Goal: Task Accomplishment & Management: Use online tool/utility

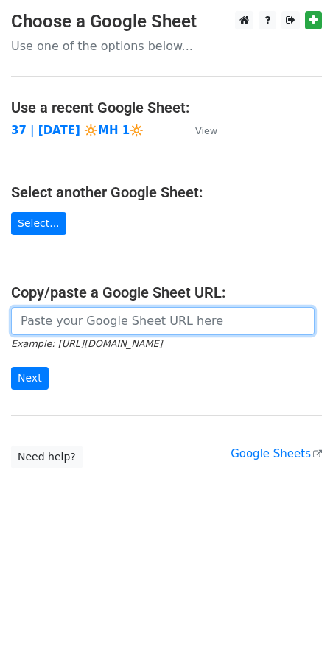
click at [142, 317] on input "url" at bounding box center [163, 321] width 304 height 28
paste input "https://docs.google.com/spreadsheets/d/1WUCgDGaoK50WT1VBVaiZ34Dox6P9-aTyAcpBf2C…"
type input "https://docs.google.com/spreadsheets/d/1WUCgDGaoK50WT1VBVaiZ34Dox6P9-aTyAcpBf2C…"
click at [11, 367] on input "Next" at bounding box center [30, 378] width 38 height 23
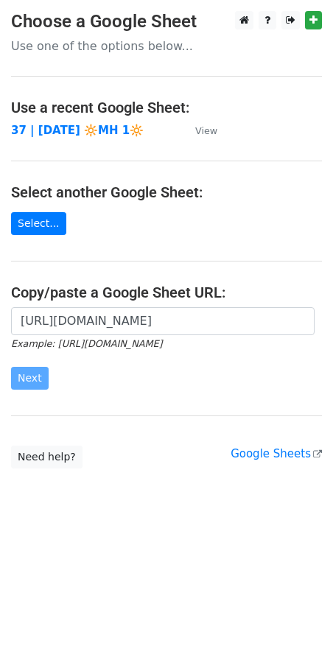
scroll to position [0, 0]
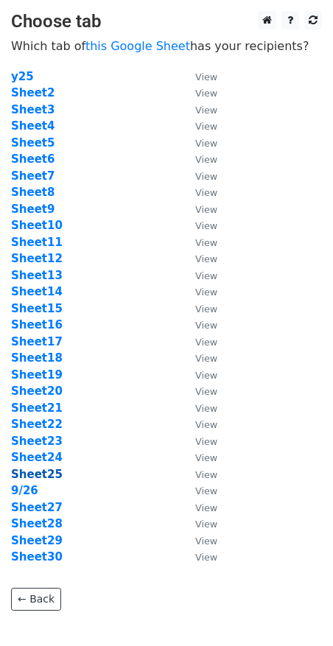
drag, startPoint x: 119, startPoint y: 436, endPoint x: 56, endPoint y: 476, distance: 74.8
click at [107, 447] on td "Sheet23" at bounding box center [96, 441] width 170 height 17
click at [30, 491] on strong "9/26" at bounding box center [24, 490] width 27 height 13
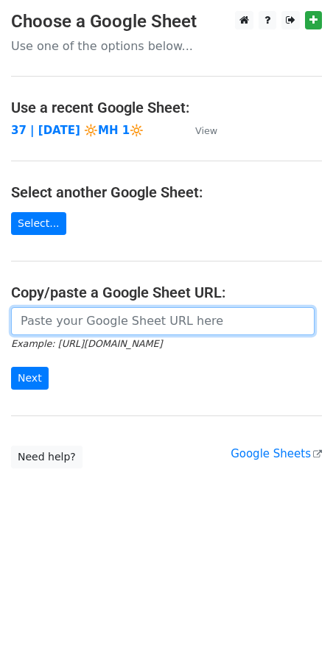
click at [139, 325] on input "url" at bounding box center [163, 321] width 304 height 28
paste input "https://docs.google.com/spreadsheets/d/1WUCgDGaoK50WT1VBVaiZ34Dox6P9-aTyAcpBf2C…"
type input "https://docs.google.com/spreadsheets/d/1WUCgDGaoK50WT1VBVaiZ34Dox6P9-aTyAcpBf2C…"
click at [11, 367] on input "Next" at bounding box center [30, 378] width 38 height 23
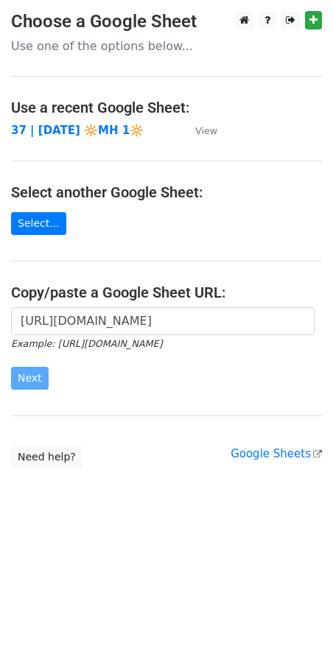
scroll to position [0, 0]
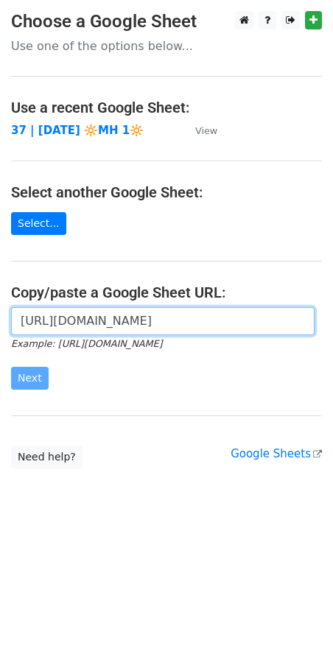
click at [114, 311] on input "https://docs.google.com/spreadsheets/d/1WUCgDGaoK50WT1VBVaiZ34Dox6P9-aTyAcpBf2C…" at bounding box center [163, 321] width 304 height 28
click at [138, 321] on input "https://docs.google.com/spreadsheets/d/1WUCgDGaoK50WT1VBVaiZ34Dox6P9-aTyAcpBf2C…" at bounding box center [163, 321] width 304 height 28
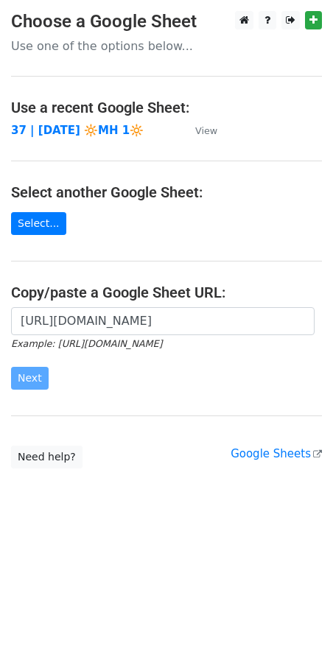
click at [153, 385] on form "https://docs.google.com/spreadsheets/d/1WUCgDGaoK50WT1VBVaiZ34Dox6P9-aTyAcpBf2C…" at bounding box center [166, 348] width 311 height 83
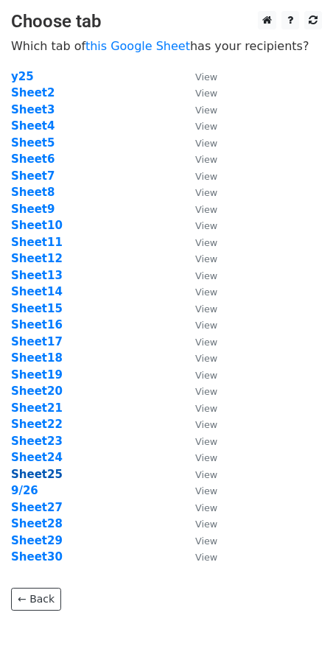
click at [33, 475] on strong "Sheet25" at bounding box center [37, 474] width 52 height 13
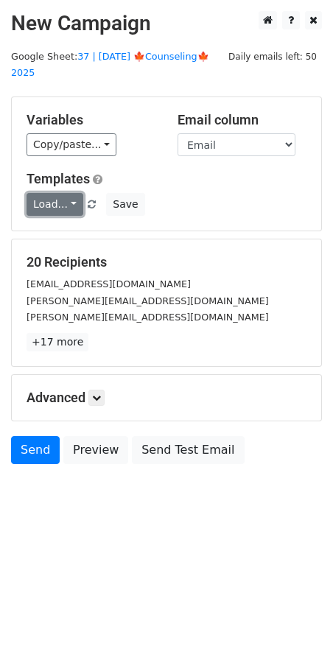
click at [48, 194] on link "Load..." at bounding box center [55, 204] width 57 height 23
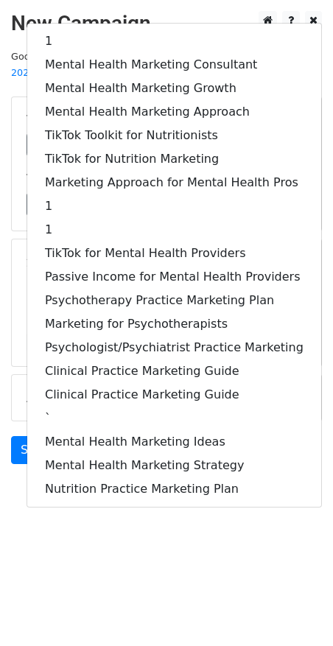
click at [63, 569] on html "New Campaign Daily emails left: 50 Google Sheet: 37 | [DATE] 🍁Counseling🍁 2025 …" at bounding box center [166, 323] width 333 height 646
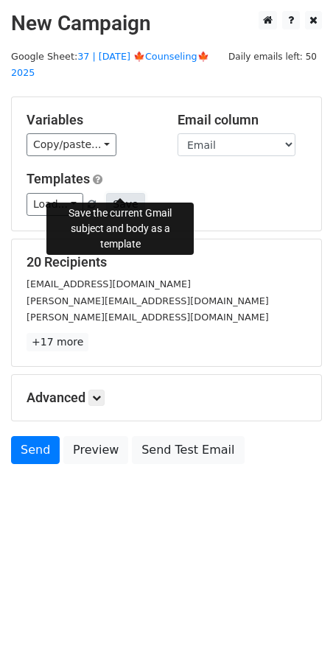
click at [124, 193] on button "Save" at bounding box center [125, 204] width 38 height 23
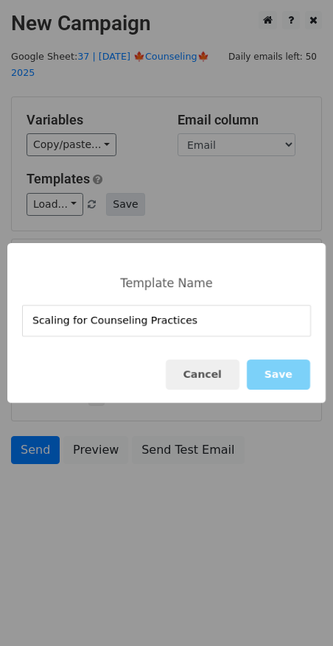
type input "Scaling for Counseling Practices"
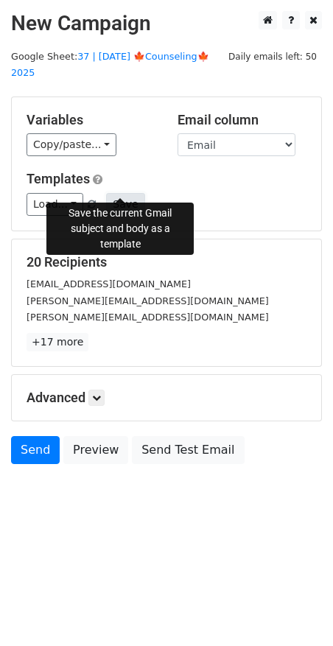
click at [121, 193] on button "Save" at bounding box center [125, 204] width 38 height 23
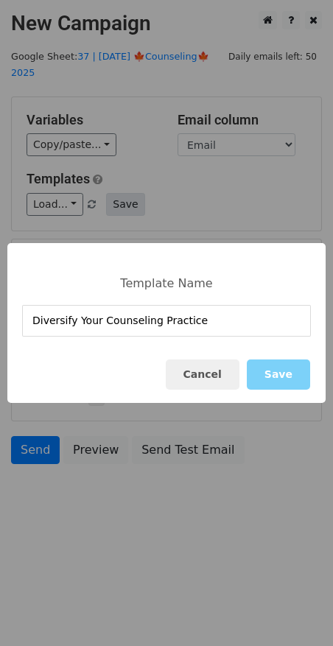
type input "Diversify Your Counseling Practice"
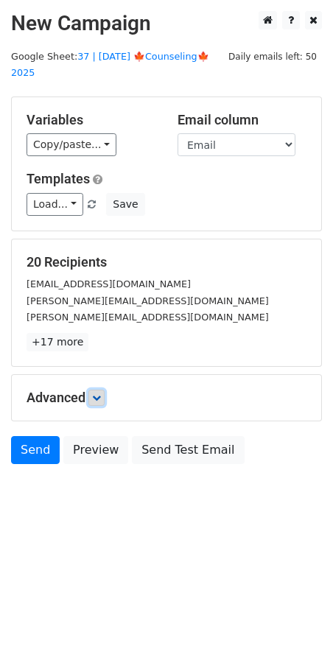
click at [104, 390] on link at bounding box center [96, 398] width 16 height 16
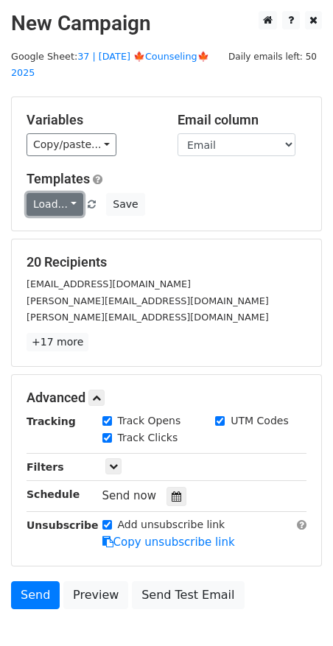
click at [65, 193] on link "Load..." at bounding box center [55, 204] width 57 height 23
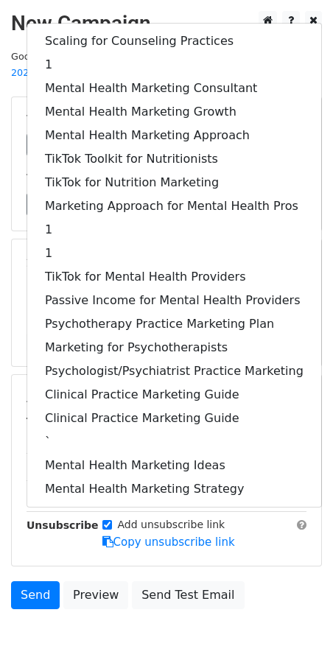
drag, startPoint x: 54, startPoint y: 626, endPoint x: 61, endPoint y: 551, distance: 74.8
click at [54, 626] on body "New Campaign Daily emails left: 50 Google Sheet: 37 | SEP 25 🍁Counseling🍁 2025 …" at bounding box center [166, 343] width 333 height 665
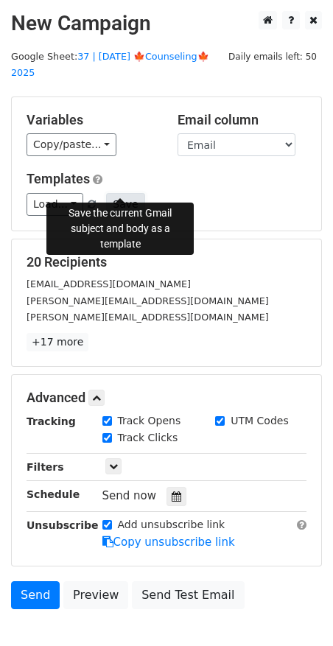
click at [124, 193] on button "Save" at bounding box center [125, 204] width 38 height 23
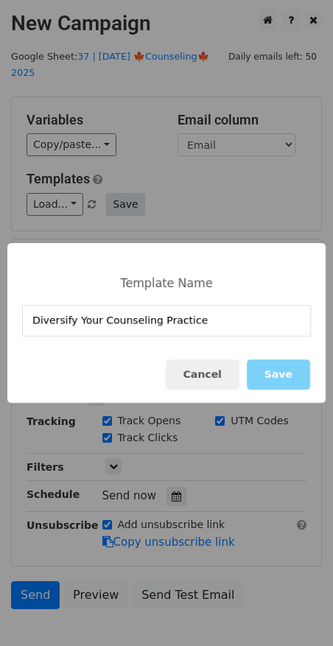
type input "Diversify Your Counseling Practice"
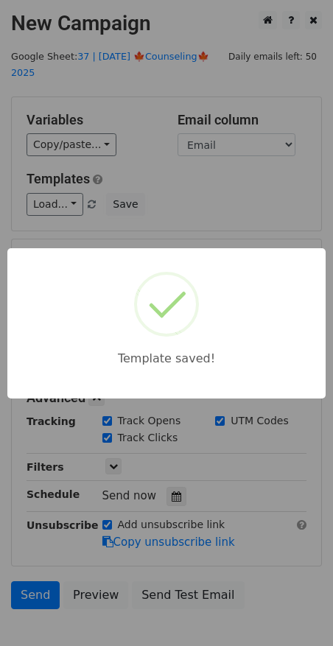
drag, startPoint x: 216, startPoint y: 205, endPoint x: 186, endPoint y: 306, distance: 105.4
click at [216, 206] on div "Template saved!" at bounding box center [166, 323] width 333 height 646
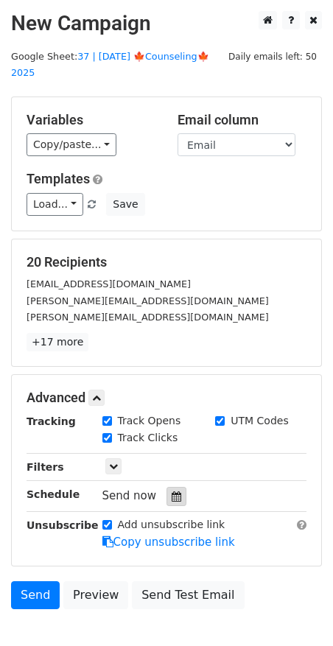
click at [172, 492] on icon at bounding box center [177, 497] width 10 height 10
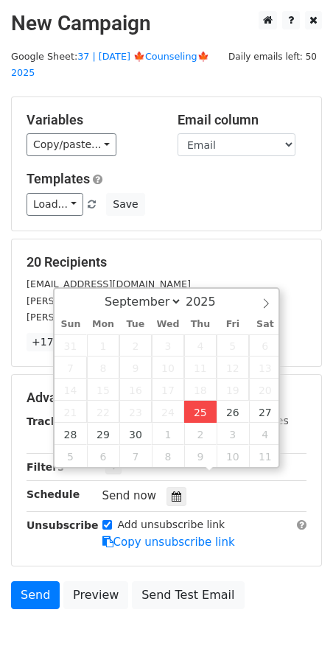
type input "2025-09-25 12:53"
type input "53"
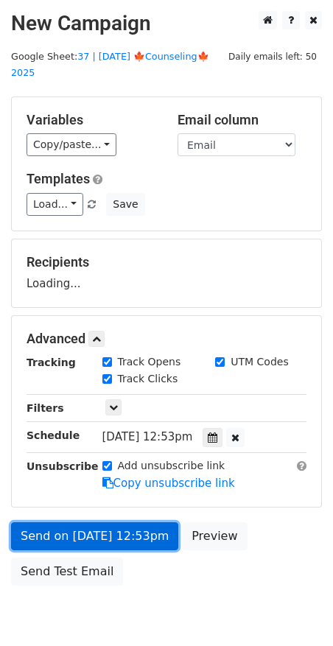
click at [113, 523] on link "Send on Sep 25 at 12:53pm" at bounding box center [94, 537] width 167 height 28
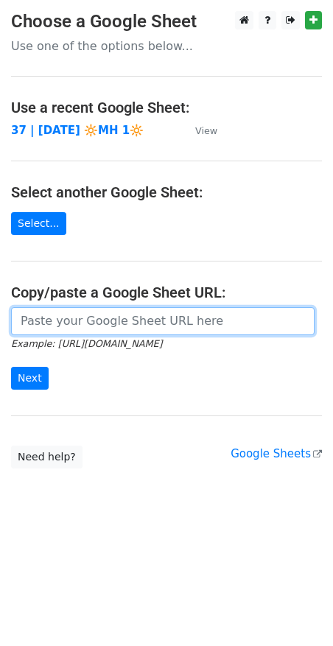
click at [100, 321] on input "url" at bounding box center [163, 321] width 304 height 28
paste input "https://docs.google.com/spreadsheets/d/1WUCgDGaoK50WT1VBVaiZ34Dox6P9-aTyAcpBf2C…"
type input "https://docs.google.com/spreadsheets/d/1WUCgDGaoK50WT1VBVaiZ34Dox6P9-aTyAcpBf2C…"
click at [11, 367] on input "Next" at bounding box center [30, 378] width 38 height 23
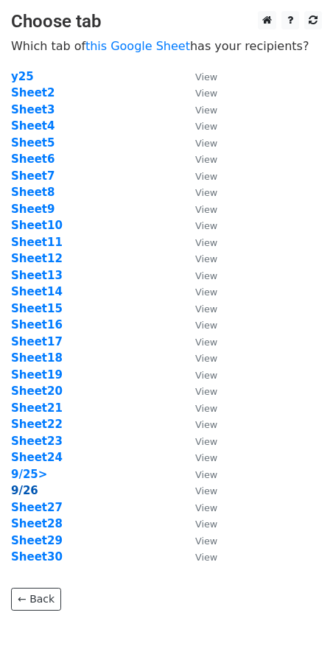
click at [27, 492] on strong "9/26" at bounding box center [24, 490] width 27 height 13
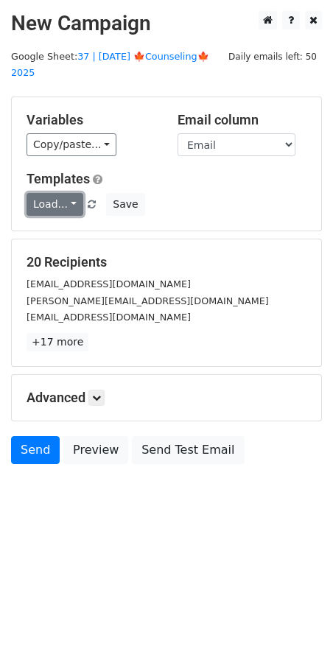
click at [65, 193] on link "Load..." at bounding box center [55, 204] width 57 height 23
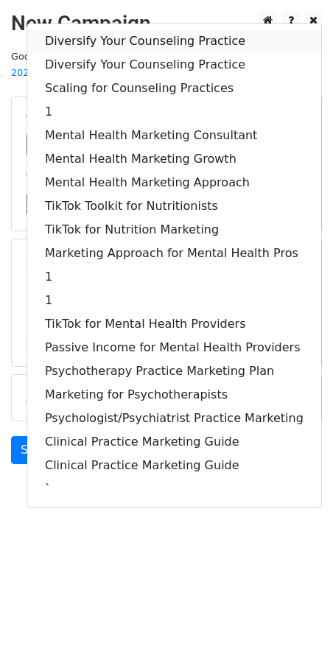
click at [116, 29] on link "Diversify Your Counseling Practice" at bounding box center [174, 41] width 294 height 24
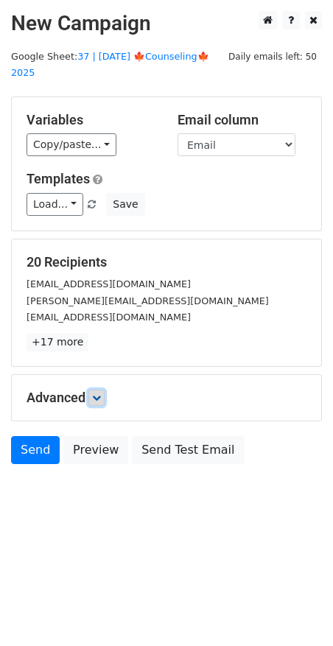
click at [105, 390] on link at bounding box center [96, 398] width 16 height 16
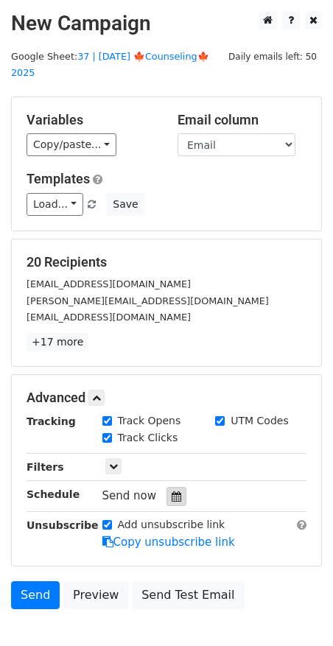
click at [172, 492] on icon at bounding box center [177, 497] width 10 height 10
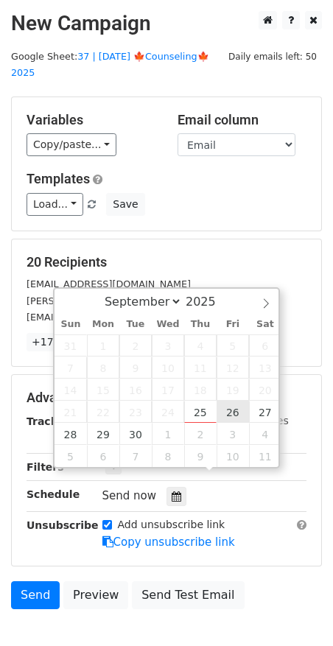
type input "2025-09-26 12:00"
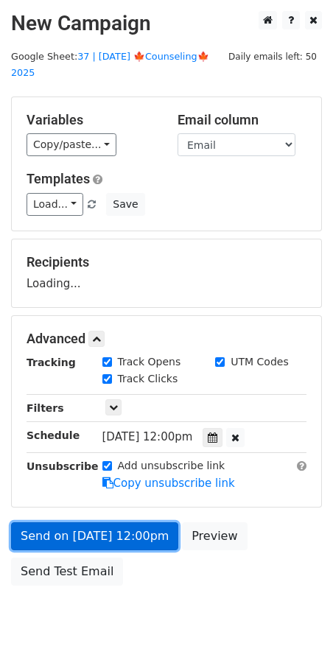
click at [130, 526] on link "Send on Sep 26 at 12:00pm" at bounding box center [94, 537] width 167 height 28
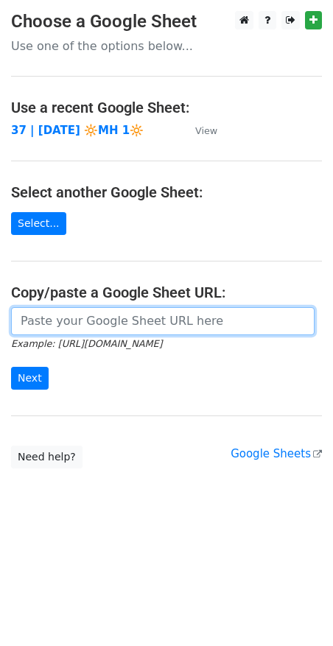
click at [100, 331] on input "url" at bounding box center [163, 321] width 304 height 28
paste input "https://docs.google.com/spreadsheets/d/1WUCgDGaoK50WT1VBVaiZ34Dox6P9-aTyAcpBf2C…"
type input "https://docs.google.com/spreadsheets/d/1WUCgDGaoK50WT1VBVaiZ34Dox6P9-aTyAcpBf2C…"
click at [11, 367] on input "Next" at bounding box center [30, 378] width 38 height 23
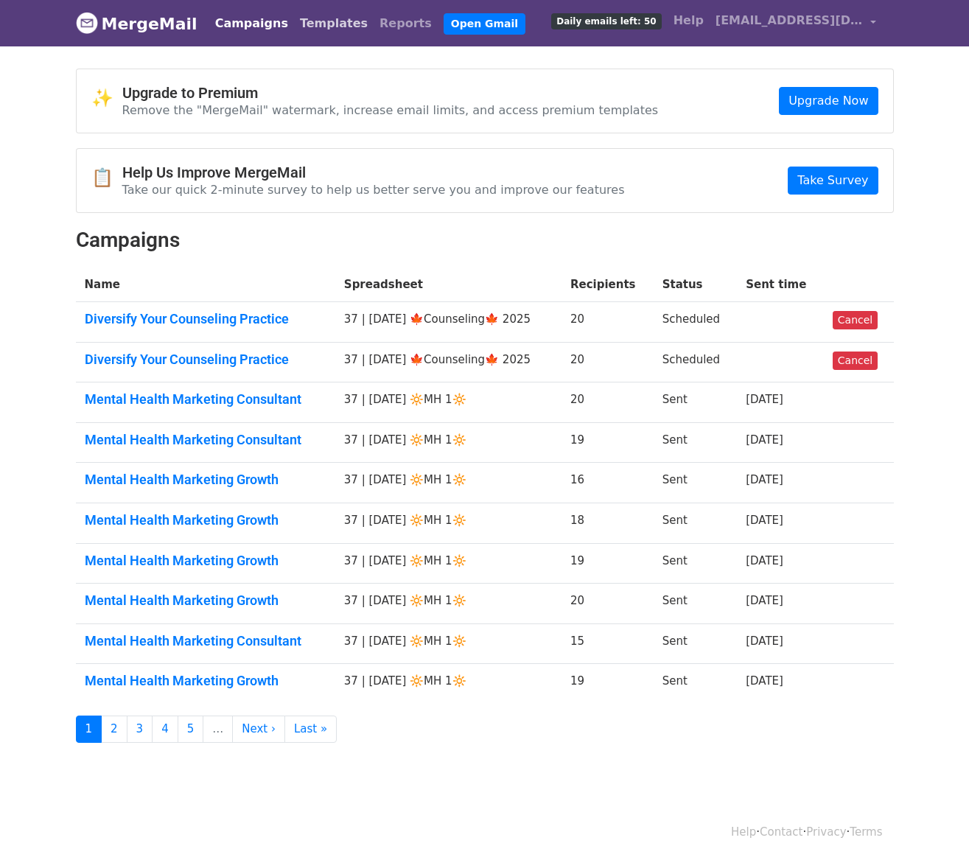
click at [301, 15] on link "Templates" at bounding box center [334, 23] width 80 height 29
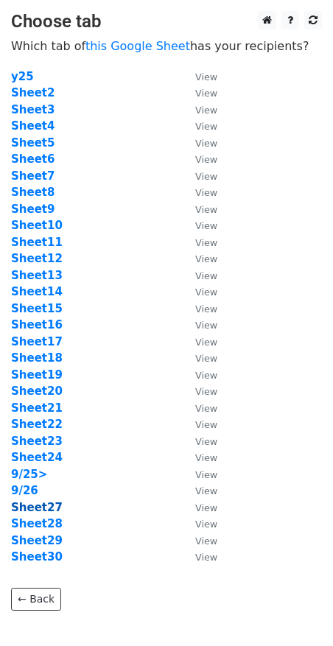
click at [46, 512] on strong "Sheet27" at bounding box center [37, 507] width 52 height 13
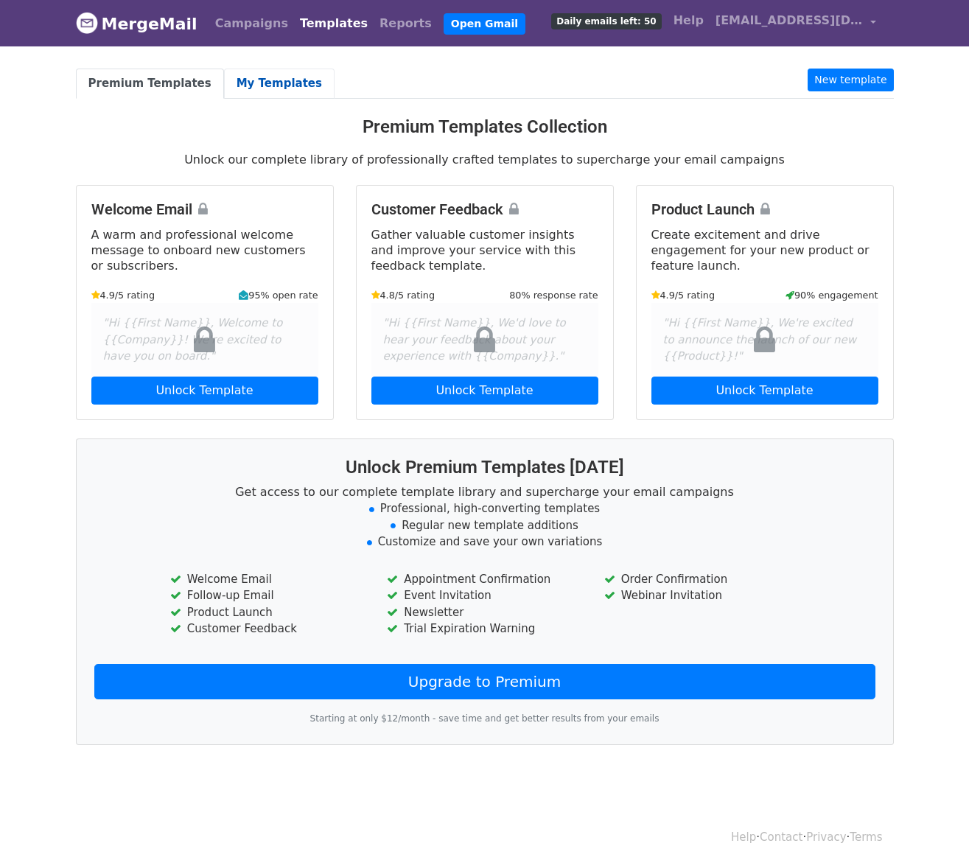
click at [261, 97] on link "My Templates" at bounding box center [279, 84] width 111 height 30
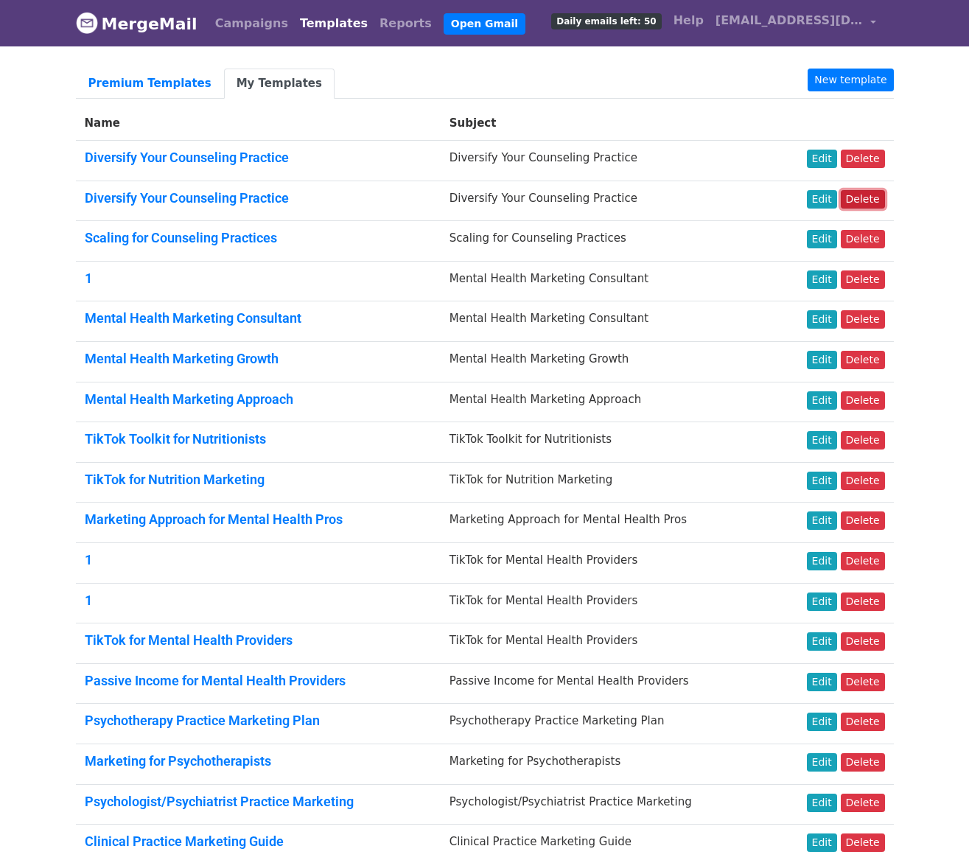
click at [872, 202] on link "Delete" at bounding box center [863, 199] width 44 height 18
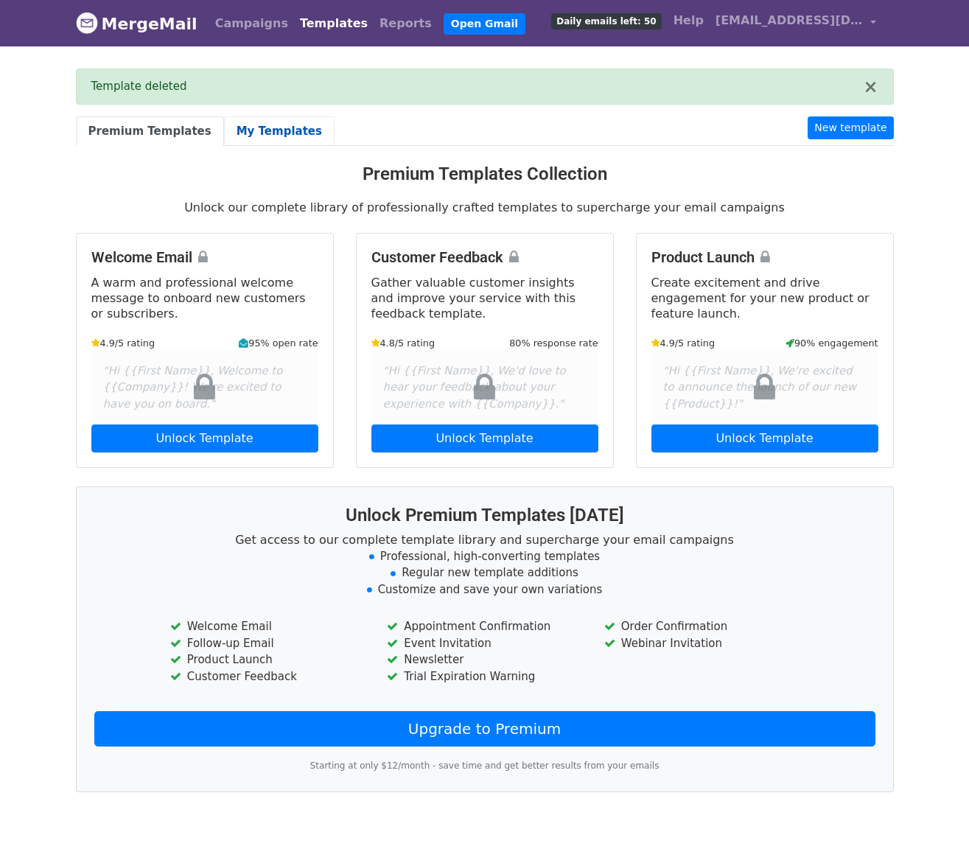
click at [256, 137] on link "My Templates" at bounding box center [279, 131] width 111 height 30
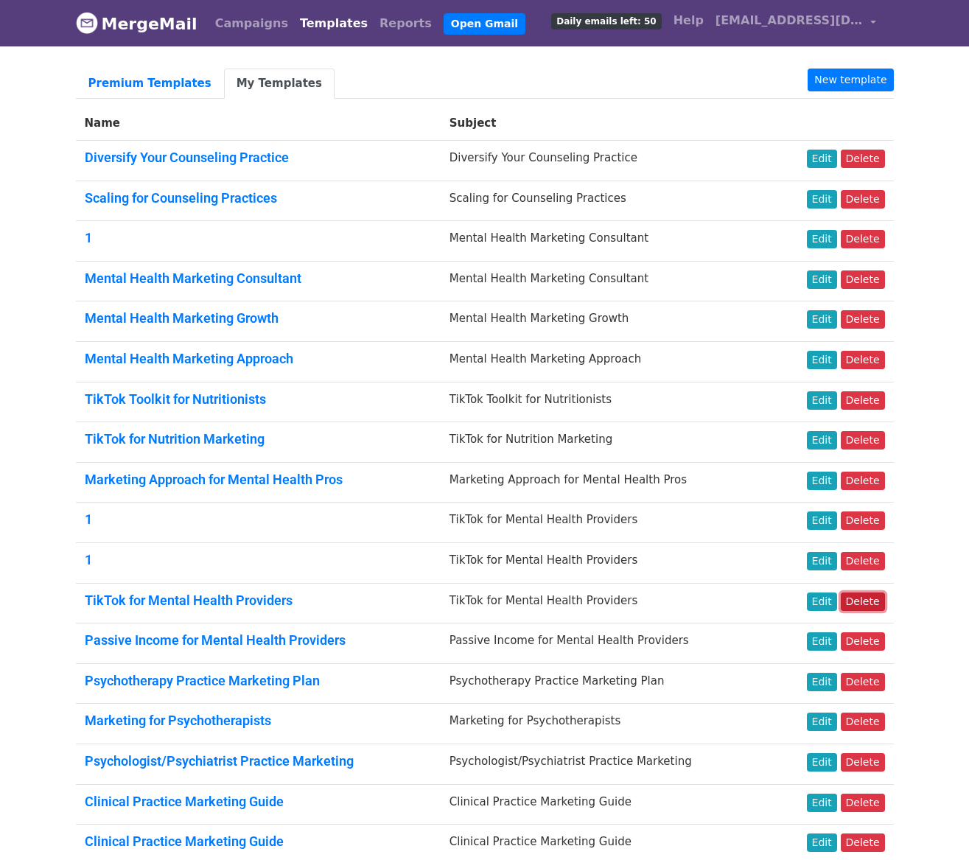
click at [859, 596] on link "Delete" at bounding box center [863, 602] width 44 height 18
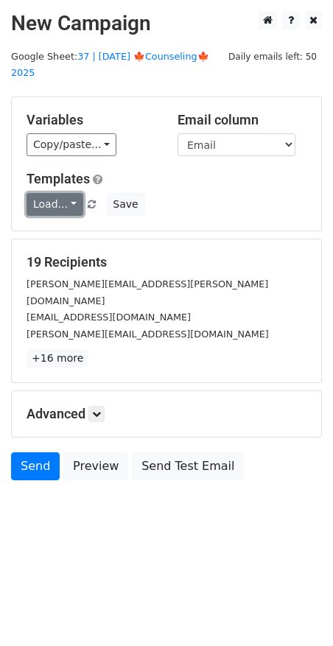
click at [64, 193] on link "Load..." at bounding box center [55, 204] width 57 height 23
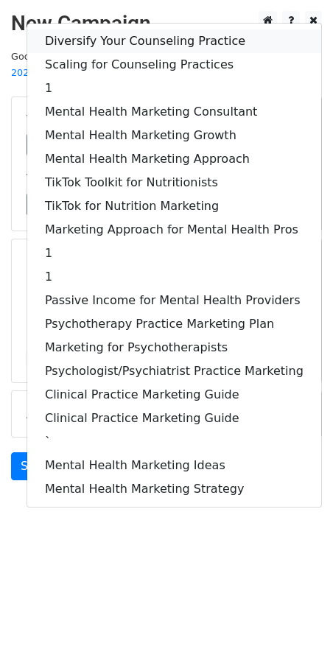
click at [136, 29] on link "Diversify Your Counseling Practice" at bounding box center [174, 41] width 294 height 24
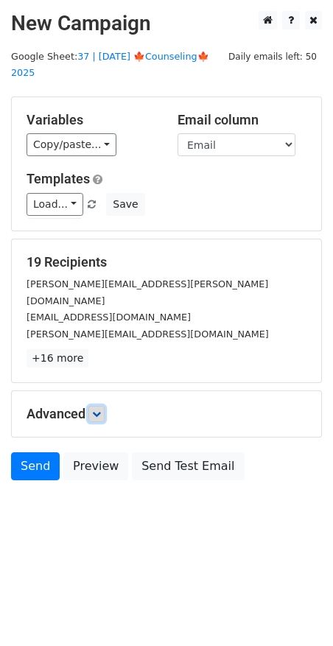
click at [97, 410] on icon at bounding box center [96, 414] width 9 height 9
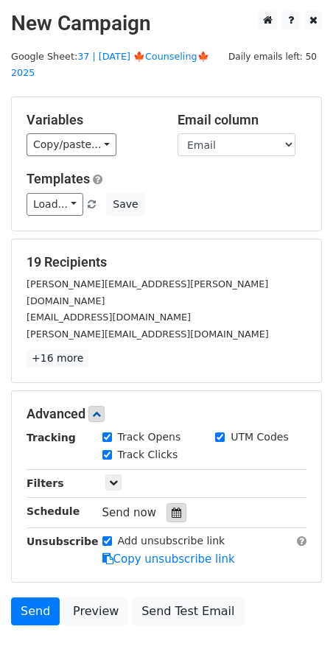
click at [172, 508] on icon at bounding box center [177, 513] width 10 height 10
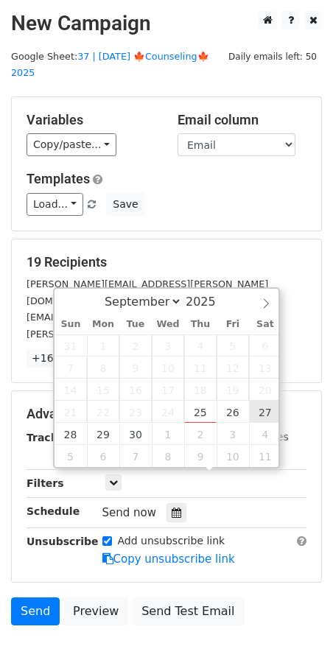
type input "[DATE] 12:00"
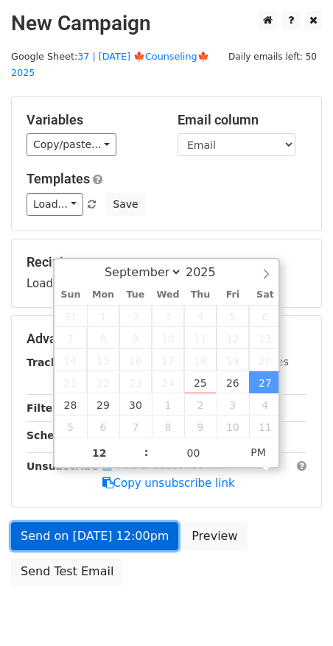
click at [105, 523] on link "Send on Sep 27 at 12:00pm" at bounding box center [94, 537] width 167 height 28
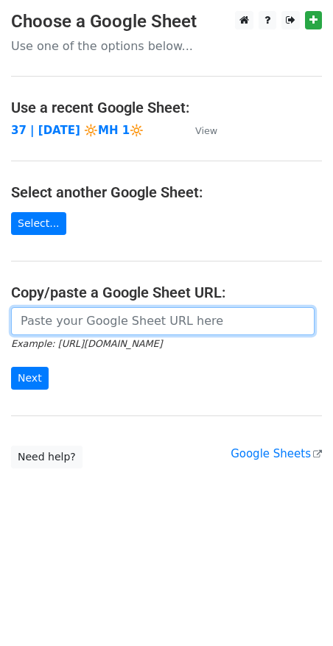
click at [90, 326] on input "url" at bounding box center [163, 321] width 304 height 28
paste input "[URL][DOMAIN_NAME]"
type input "[URL][DOMAIN_NAME]"
click at [11, 367] on input "Next" at bounding box center [30, 378] width 38 height 23
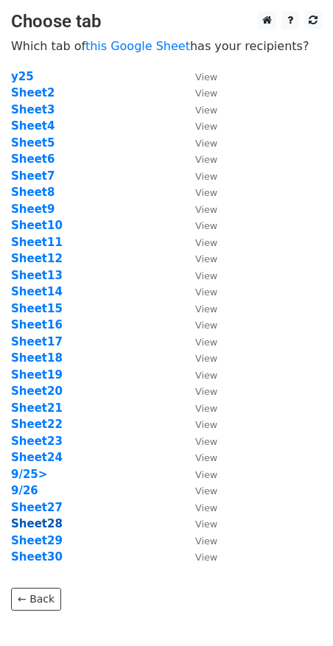
click at [43, 526] on strong "Sheet28" at bounding box center [37, 523] width 52 height 13
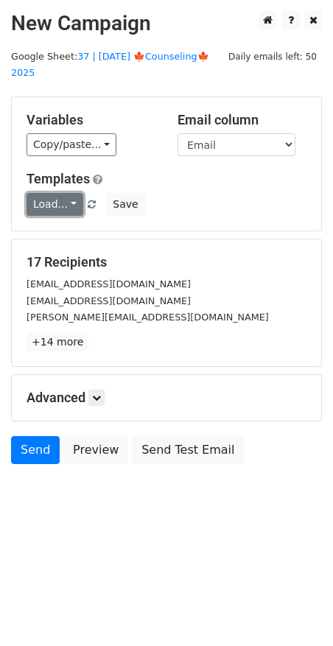
click at [62, 193] on link "Load..." at bounding box center [55, 204] width 57 height 23
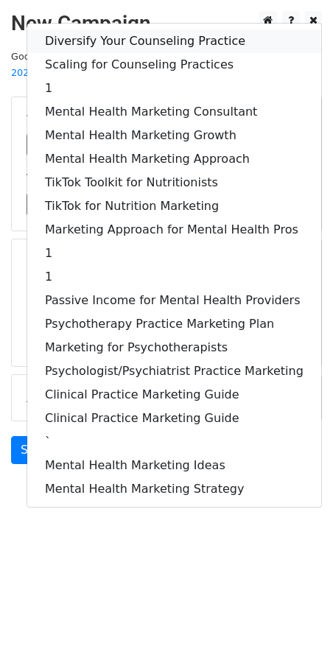
click at [116, 29] on link "Diversify Your Counseling Practice" at bounding box center [174, 41] width 294 height 24
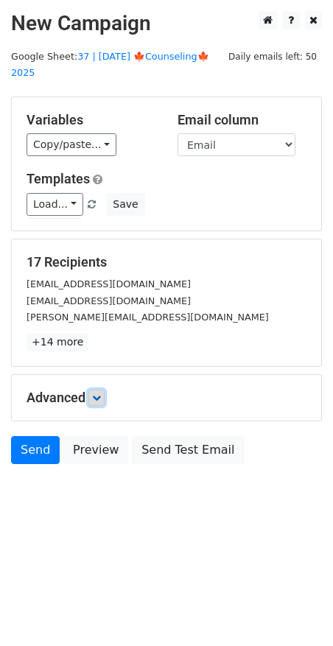
click at [94, 394] on icon at bounding box center [96, 398] width 9 height 9
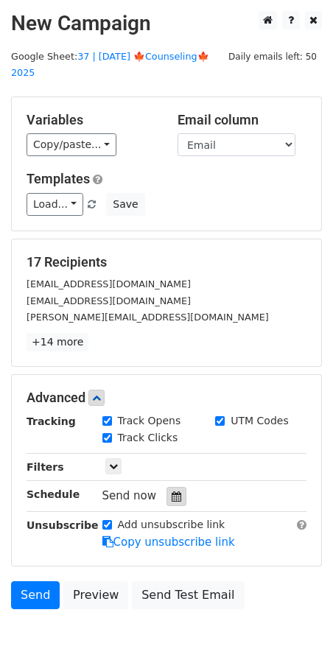
click at [167, 467] on div "Tracking Track Opens UTM Codes Track Clicks Filters Only include spreadsheet ro…" at bounding box center [167, 482] width 280 height 138
click at [172, 492] on icon at bounding box center [177, 497] width 10 height 10
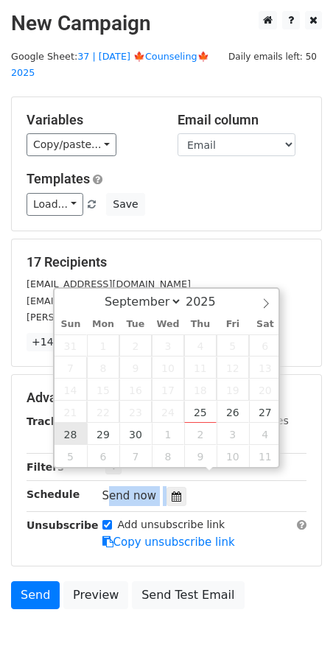
type input "2025-09-28 12:00"
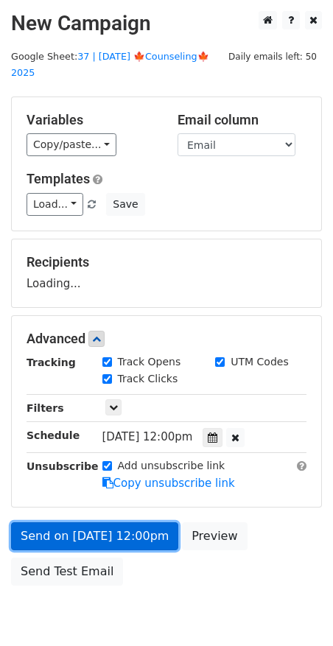
click at [94, 523] on link "Send on Sep 28 at 12:00pm" at bounding box center [94, 537] width 167 height 28
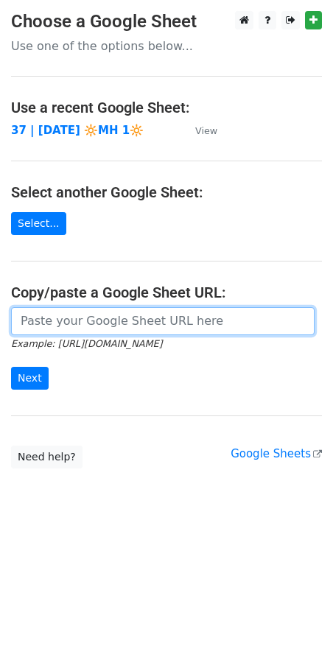
click at [104, 310] on input "url" at bounding box center [163, 321] width 304 height 28
paste input "[URL][DOMAIN_NAME]"
type input "[URL][DOMAIN_NAME]"
click at [11, 367] on input "Next" at bounding box center [30, 378] width 38 height 23
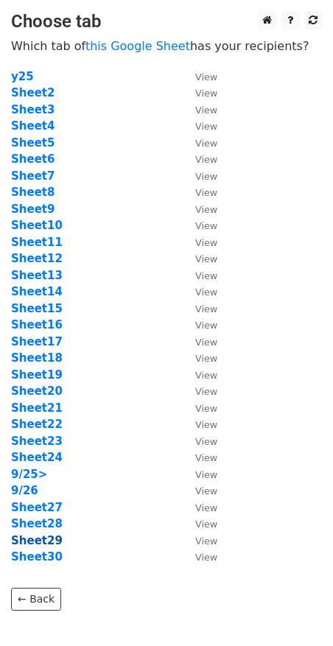
click at [47, 542] on strong "Sheet29" at bounding box center [37, 540] width 52 height 13
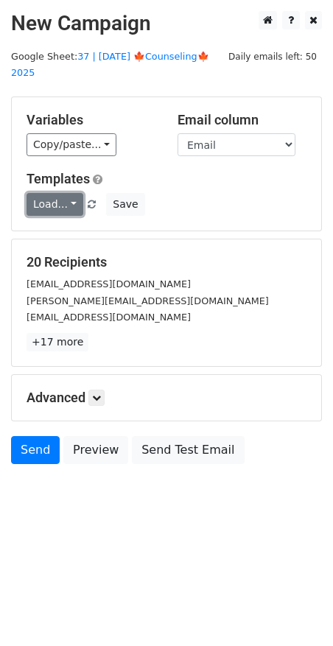
click at [57, 193] on link "Load..." at bounding box center [55, 204] width 57 height 23
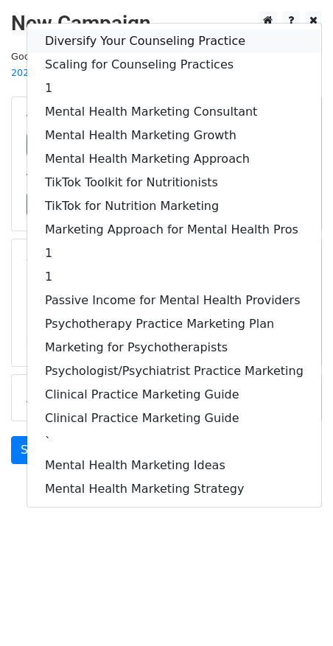
click at [126, 29] on link "Diversify Your Counseling Practice" at bounding box center [174, 41] width 294 height 24
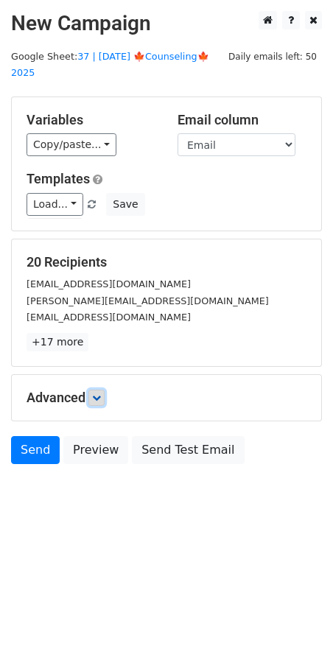
click at [101, 394] on icon at bounding box center [96, 398] width 9 height 9
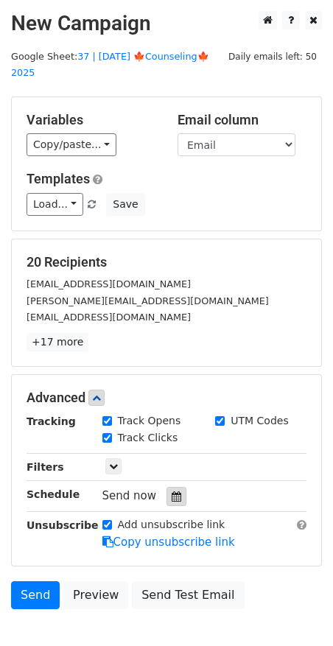
click at [172, 492] on icon at bounding box center [177, 497] width 10 height 10
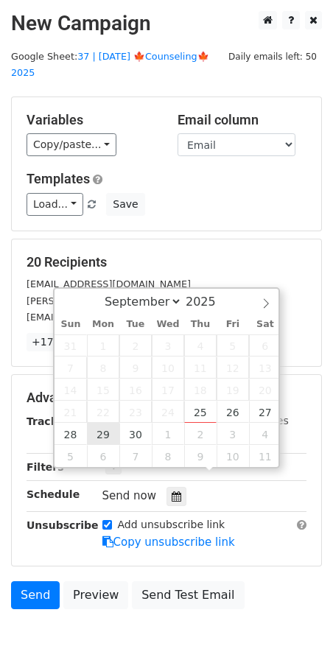
type input "[DATE] 12:00"
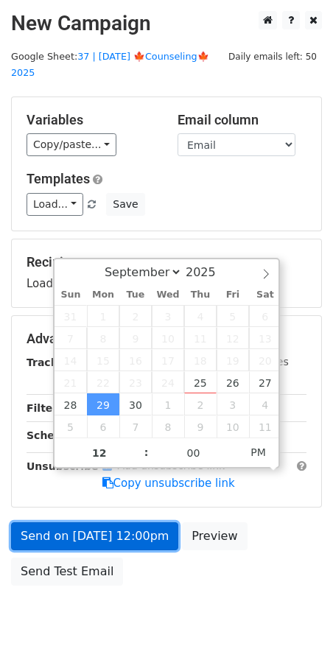
click at [107, 523] on link "Send on [DATE] 12:00pm" at bounding box center [94, 537] width 167 height 28
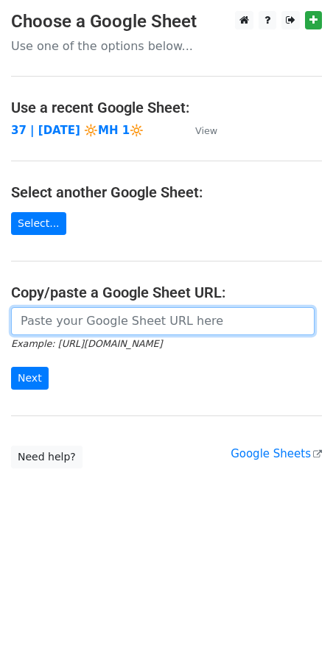
click at [77, 312] on input "url" at bounding box center [163, 321] width 304 height 28
paste input "https://docs.google.com/spreadsheets/d/1WUCgDGaoK50WT1VBVaiZ34Dox6P9-aTyAcpBf2C…"
type input "https://docs.google.com/spreadsheets/d/1WUCgDGaoK50WT1VBVaiZ34Dox6P9-aTyAcpBf2C…"
click at [11, 367] on input "Next" at bounding box center [30, 378] width 38 height 23
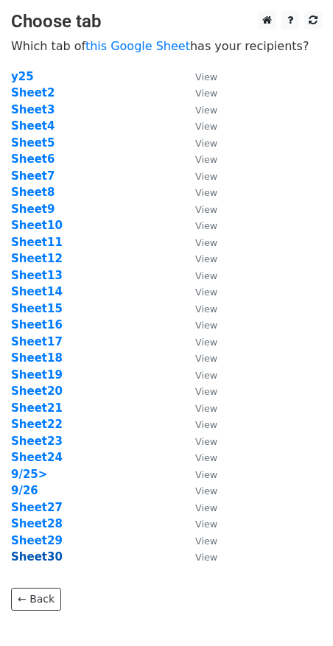
click at [43, 558] on strong "Sheet30" at bounding box center [37, 557] width 52 height 13
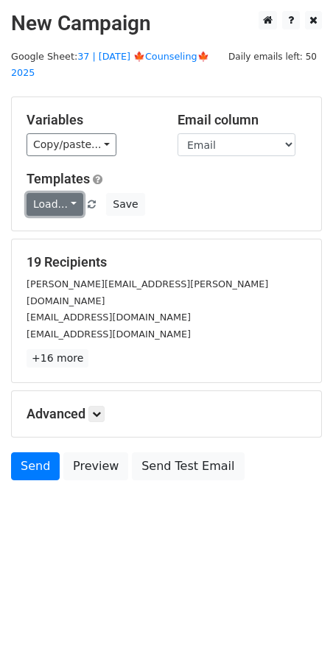
click at [57, 193] on link "Load..." at bounding box center [55, 204] width 57 height 23
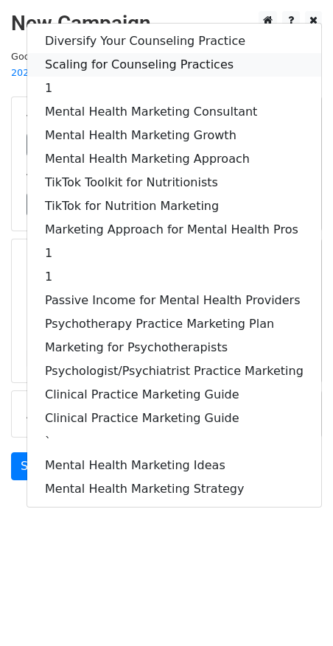
click at [115, 53] on link "Scaling for Counseling Practices" at bounding box center [174, 65] width 294 height 24
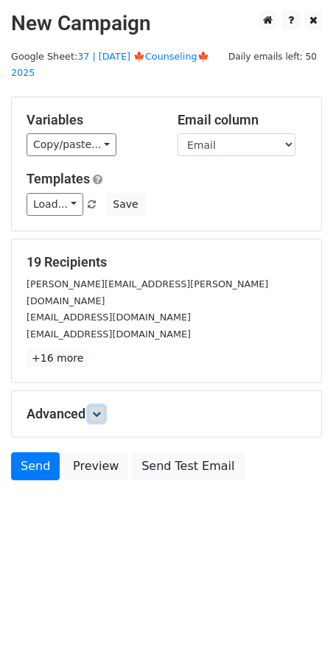
click at [100, 410] on icon at bounding box center [96, 414] width 9 height 9
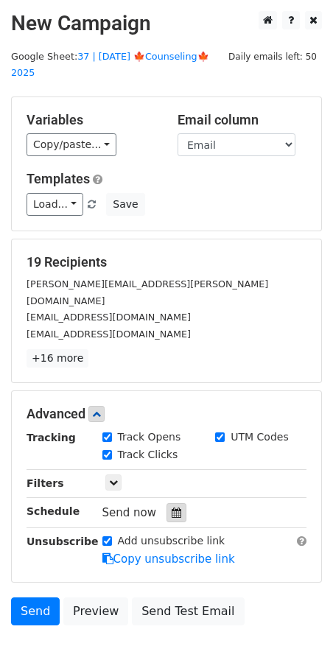
click at [167, 503] on div at bounding box center [177, 512] width 20 height 19
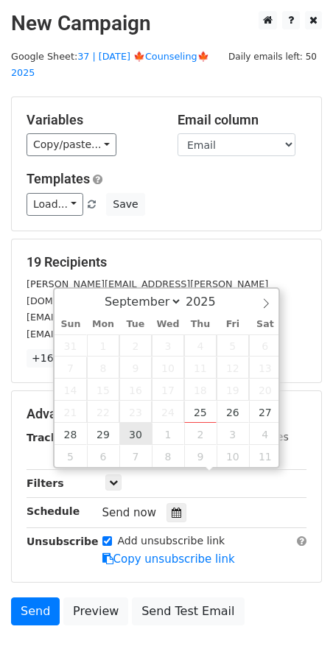
type input "[DATE] 12:00"
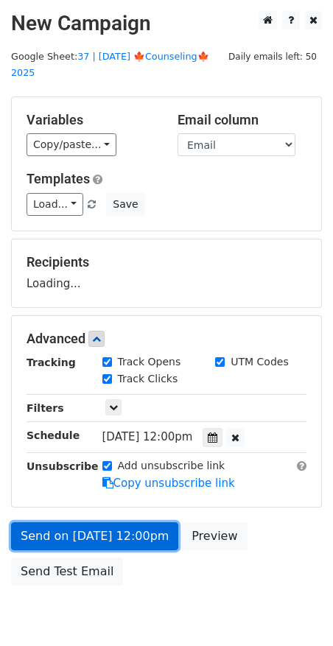
click at [102, 523] on link "Send on [DATE] 12:00pm" at bounding box center [94, 537] width 167 height 28
